Goal: Task Accomplishment & Management: Manage account settings

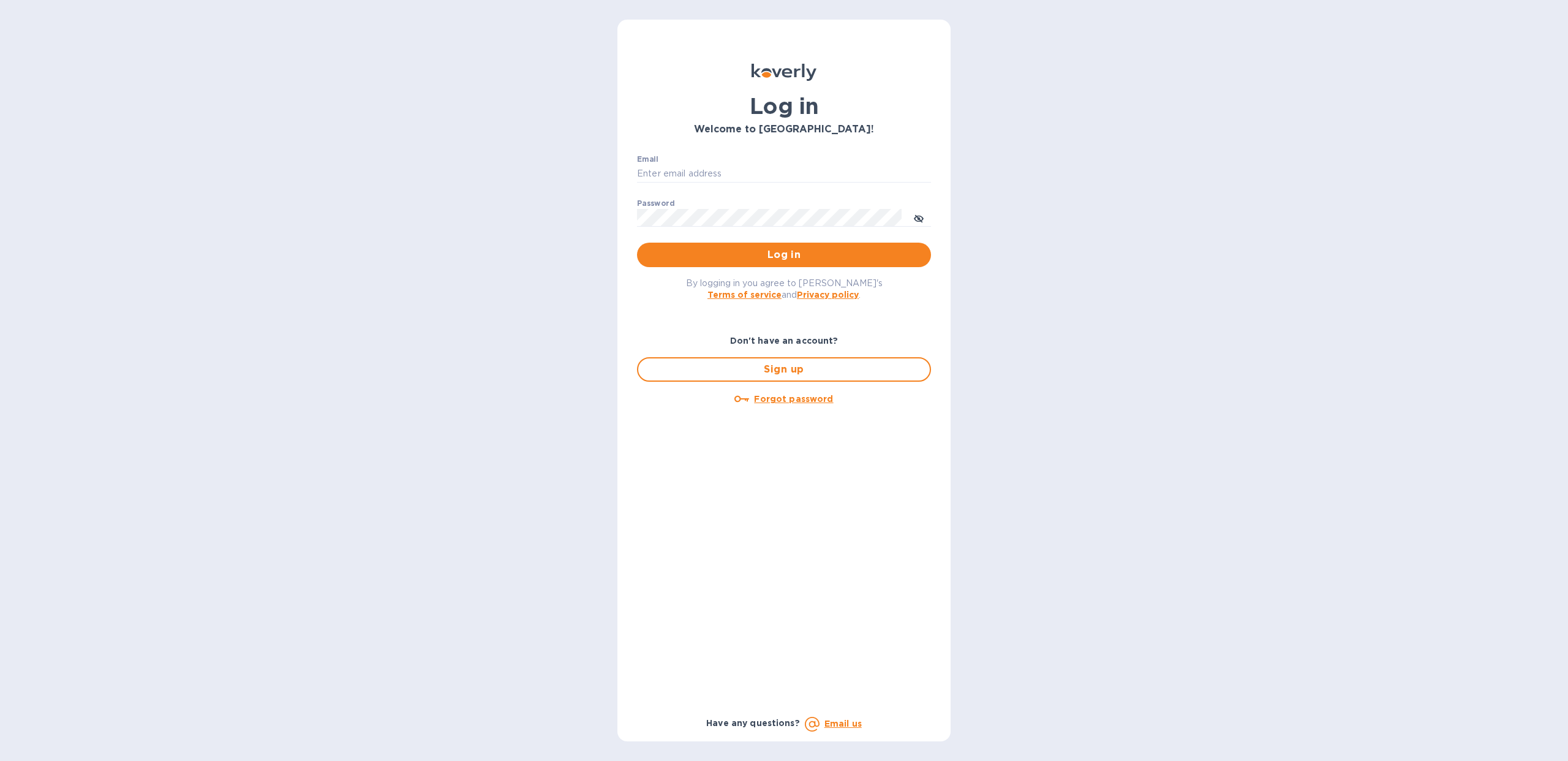
type input "[EMAIL_ADDRESS][DOMAIN_NAME]"
click at [697, 253] on span "Log in" at bounding box center [784, 255] width 274 height 15
type input "[EMAIL_ADDRESS][DOMAIN_NAME]"
click at [697, 246] on button "Log in" at bounding box center [784, 255] width 294 height 25
